Goal: Information Seeking & Learning: Compare options

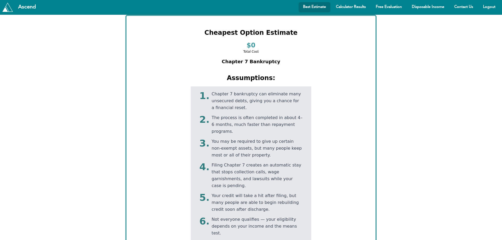
scroll to position [26, 0]
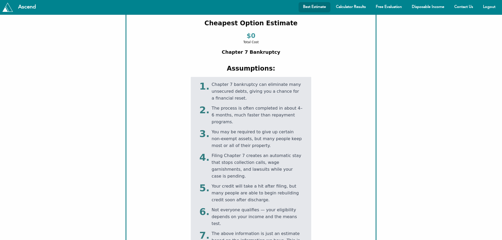
click at [273, 86] on div "Chapter 7 bankruptcy can eliminate many unsecured debts, giving you a chance fo…" at bounding box center [257, 91] width 91 height 21
click at [273, 87] on div "Chapter 7 bankruptcy can eliminate many unsecured debts, giving you a chance fo…" at bounding box center [257, 91] width 91 height 21
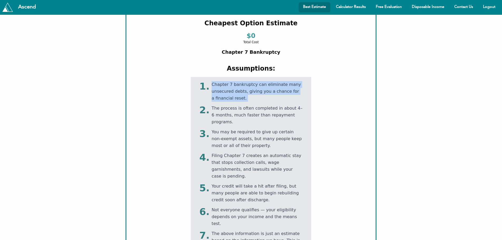
click at [273, 87] on div "Chapter 7 bankruptcy can eliminate many unsecured debts, giving you a chance fo…" at bounding box center [257, 91] width 91 height 21
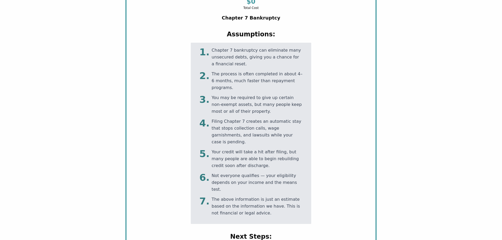
scroll to position [0, 0]
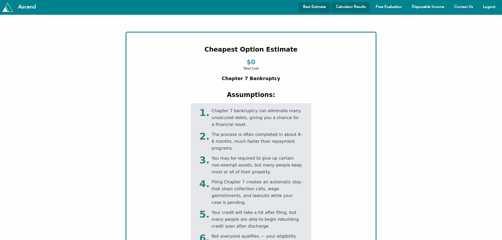
click at [346, 7] on link "Calculator Results" at bounding box center [351, 7] width 39 height 10
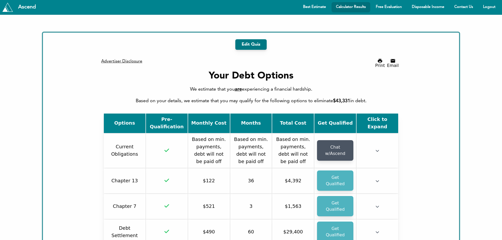
click at [378, 194] on td at bounding box center [378, 206] width 42 height 25
click at [376, 205] on icon "button" at bounding box center [378, 207] width 4 height 4
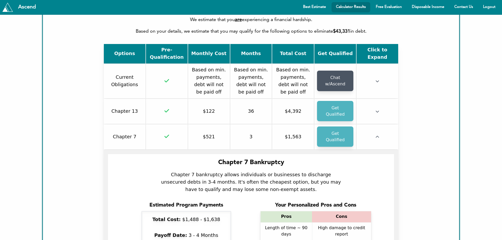
scroll to position [79, 0]
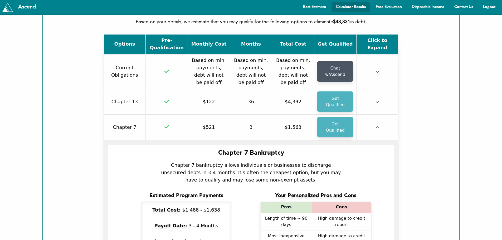
click at [292, 162] on div "Chapter 7 bankruptcy allows individuals or businesses to discharge unsecured de…" at bounding box center [251, 173] width 185 height 22
drag, startPoint x: 292, startPoint y: 155, endPoint x: 292, endPoint y: 158, distance: 3.2
click at [292, 162] on div "Chapter 7 bankruptcy allows individuals or businesses to discharge unsecured de…" at bounding box center [251, 173] width 185 height 22
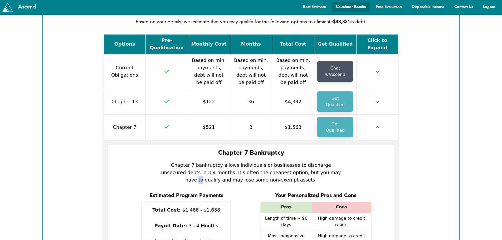
click at [292, 162] on div "Chapter 7 bankruptcy allows individuals or businesses to discharge unsecured de…" at bounding box center [251, 173] width 185 height 22
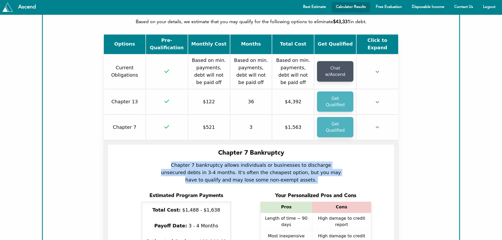
click at [292, 162] on div "Chapter 7 bankruptcy allows individuals or businesses to discharge unsecured de…" at bounding box center [251, 173] width 185 height 22
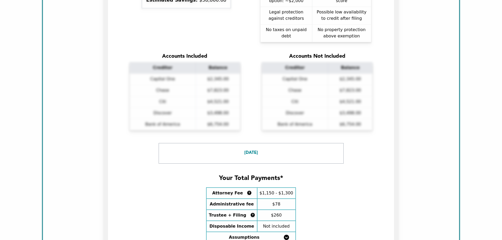
scroll to position [0, 0]
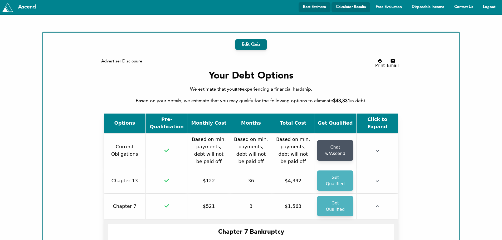
click at [313, 8] on link "Best Estimate" at bounding box center [315, 7] width 32 height 10
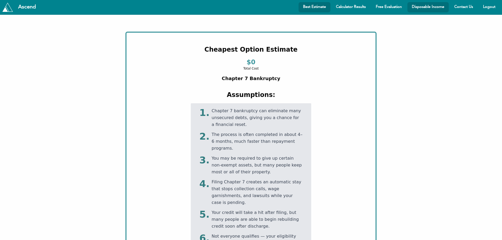
click at [413, 4] on link "Disposable Income" at bounding box center [428, 7] width 41 height 10
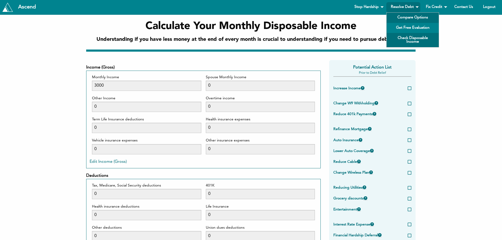
click at [412, 20] on link "Compare Options" at bounding box center [413, 18] width 52 height 10
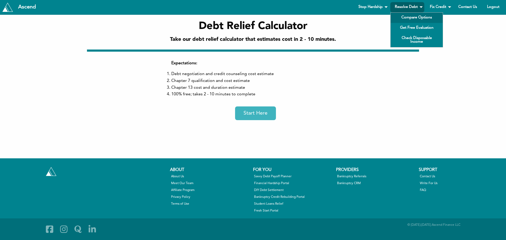
click at [412, 7] on link "Resolve Debt" at bounding box center [407, 7] width 34 height 10
click at [412, 17] on link "Compare Options" at bounding box center [417, 18] width 52 height 10
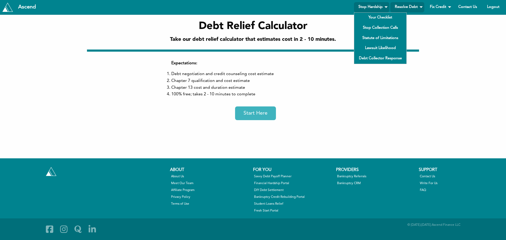
click at [373, 4] on link "Stop Hardship" at bounding box center [371, 7] width 35 height 10
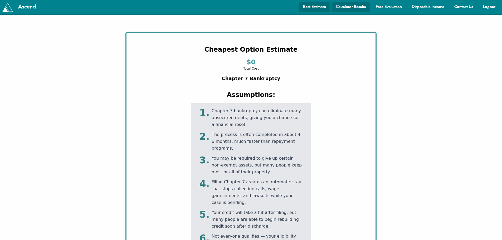
click at [354, 6] on link "Calculator Results" at bounding box center [351, 7] width 39 height 10
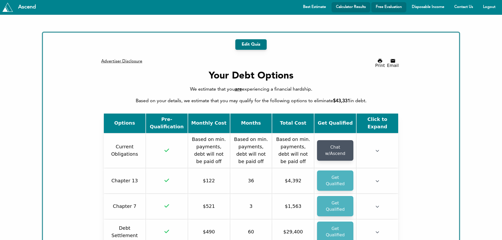
click at [388, 5] on link "Free Evaluation" at bounding box center [388, 7] width 35 height 10
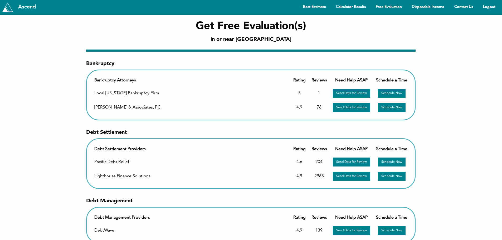
click at [126, 176] on td "Lighthouse Finance Solutions" at bounding box center [191, 177] width 198 height 14
click at [361, 9] on link "Calculator Results" at bounding box center [351, 7] width 39 height 10
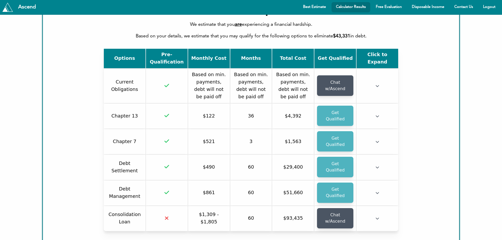
scroll to position [79, 0]
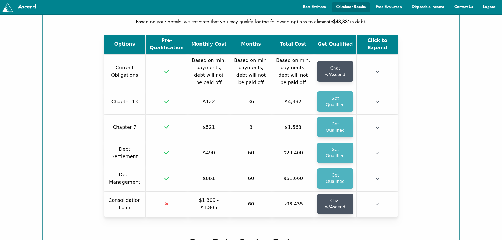
click at [374, 166] on td at bounding box center [378, 178] width 42 height 25
click at [374, 141] on td at bounding box center [378, 153] width 42 height 25
click at [376, 151] on icon "button" at bounding box center [378, 153] width 4 height 4
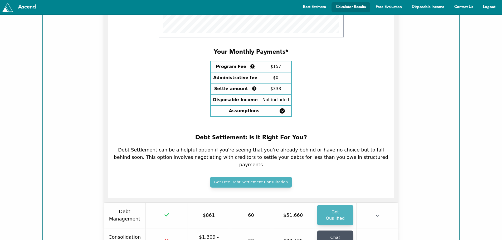
scroll to position [685, 0]
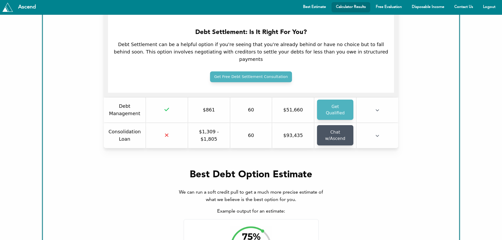
click at [380, 98] on td at bounding box center [378, 110] width 42 height 25
click at [378, 108] on icon "button" at bounding box center [378, 110] width 4 height 4
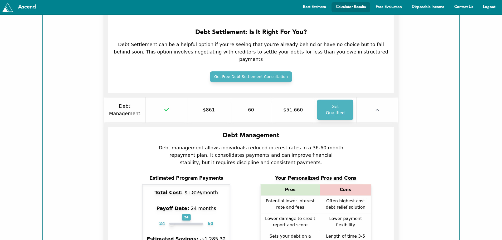
scroll to position [1186, 296]
drag, startPoint x: 349, startPoint y: 210, endPoint x: 341, endPoint y: 200, distance: 12.2
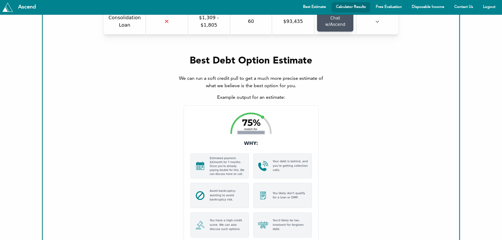
scroll to position [1450, 0]
